Goal: Task Accomplishment & Management: Manage account settings

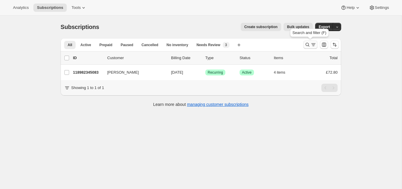
click at [306, 43] on icon "Search and filter results" at bounding box center [307, 45] width 6 height 6
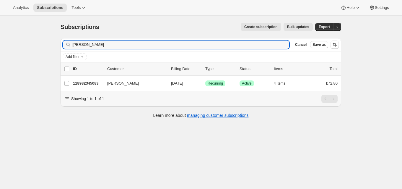
drag, startPoint x: 93, startPoint y: 45, endPoint x: 62, endPoint y: 43, distance: 31.7
click at [62, 43] on div "Filter subscribers [PERSON_NAME] Clear Cancel Save as" at bounding box center [201, 44] width 280 height 13
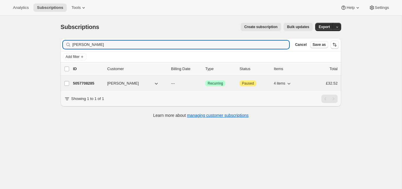
type input "[PERSON_NAME]"
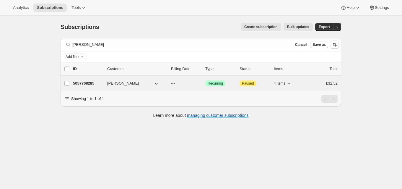
click at [97, 81] on p "5057708285" at bounding box center [88, 83] width 30 height 6
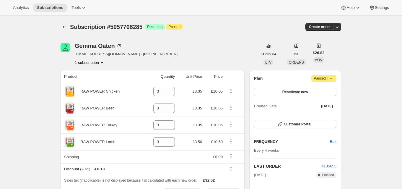
click at [321, 76] on span "Paused |" at bounding box center [324, 78] width 20 height 6
click at [291, 90] on span "Reactivate now" at bounding box center [295, 91] width 26 height 5
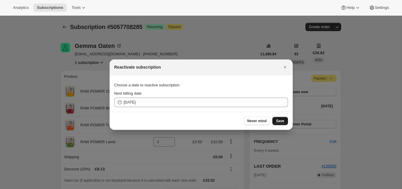
click at [281, 119] on span "Save" at bounding box center [280, 120] width 8 height 5
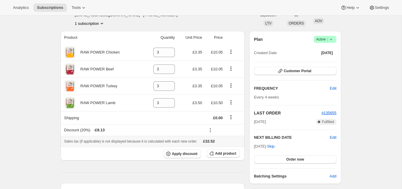
scroll to position [66, 0]
drag, startPoint x: 155, startPoint y: 52, endPoint x: 160, endPoint y: 52, distance: 5.0
click at [160, 52] on input "3" at bounding box center [159, 51] width 13 height 9
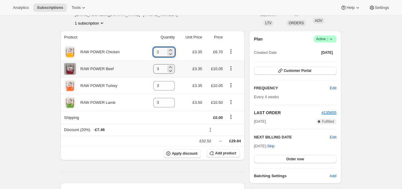
type input "2"
drag, startPoint x: 155, startPoint y: 68, endPoint x: 159, endPoint y: 68, distance: 4.2
click at [159, 68] on input "3" at bounding box center [159, 68] width 13 height 9
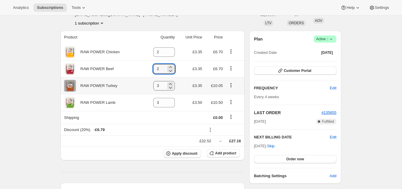
type input "2"
drag, startPoint x: 156, startPoint y: 86, endPoint x: 161, endPoint y: 86, distance: 5.0
click at [161, 86] on input "3" at bounding box center [159, 85] width 13 height 9
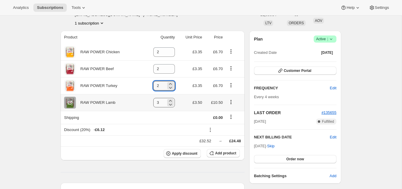
type input "2"
drag, startPoint x: 156, startPoint y: 102, endPoint x: 161, endPoint y: 102, distance: 5.6
click at [161, 102] on input "3" at bounding box center [159, 102] width 13 height 9
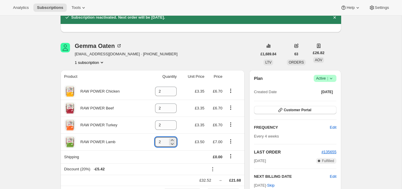
scroll to position [0, 0]
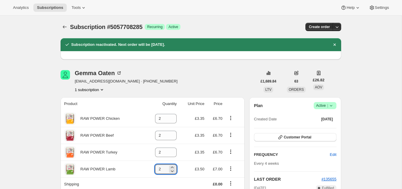
type input "2"
click at [229, 83] on div "[PERSON_NAME] [EMAIL_ADDRESS][DOMAIN_NAME] · [PHONE_NUMBER] 1 subscription" at bounding box center [159, 81] width 196 height 22
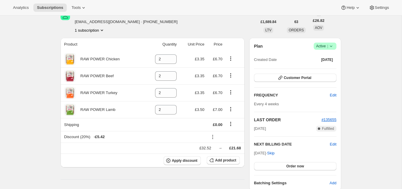
scroll to position [60, 0]
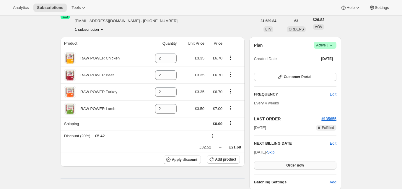
click at [293, 163] on span "Order now" at bounding box center [295, 165] width 18 height 5
click at [293, 163] on span "Click to confirm" at bounding box center [295, 165] width 27 height 5
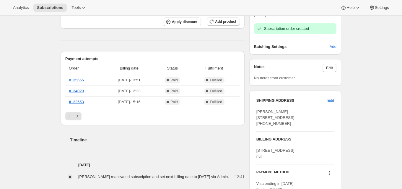
scroll to position [199, 0]
